Goal: Task Accomplishment & Management: Complete application form

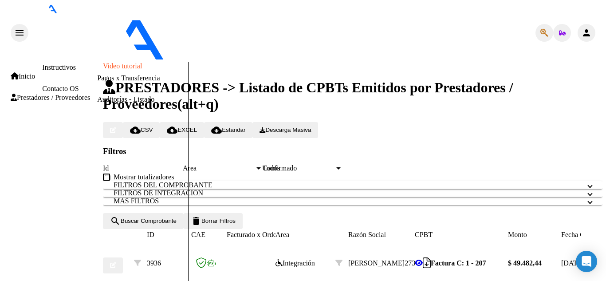
type input "C:\fakepath\Asistencia [PERSON_NAME][DATE].jpg"
type input "Planilla de asistencia"
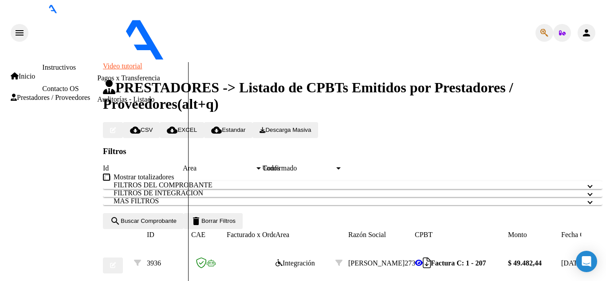
type input "$ 0,00"
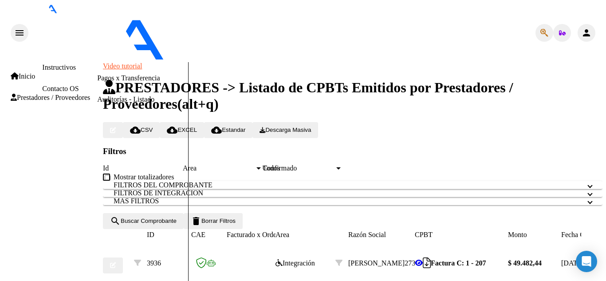
scroll to position [333, 0]
